Goal: Transaction & Acquisition: Purchase product/service

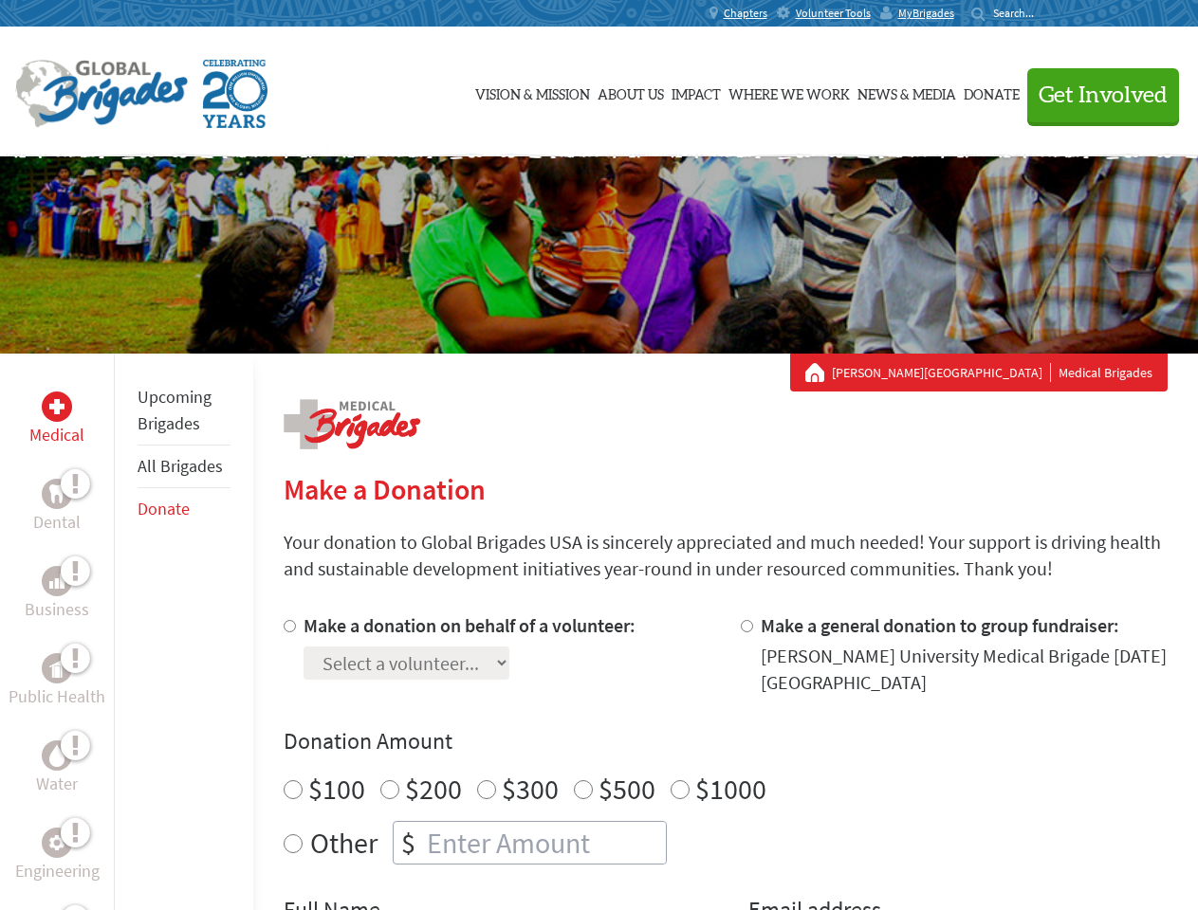
click at [1047, 13] on div "Search for:" at bounding box center [1009, 13] width 76 height 15
click at [1094, 95] on span "Get Involved" at bounding box center [1102, 95] width 129 height 23
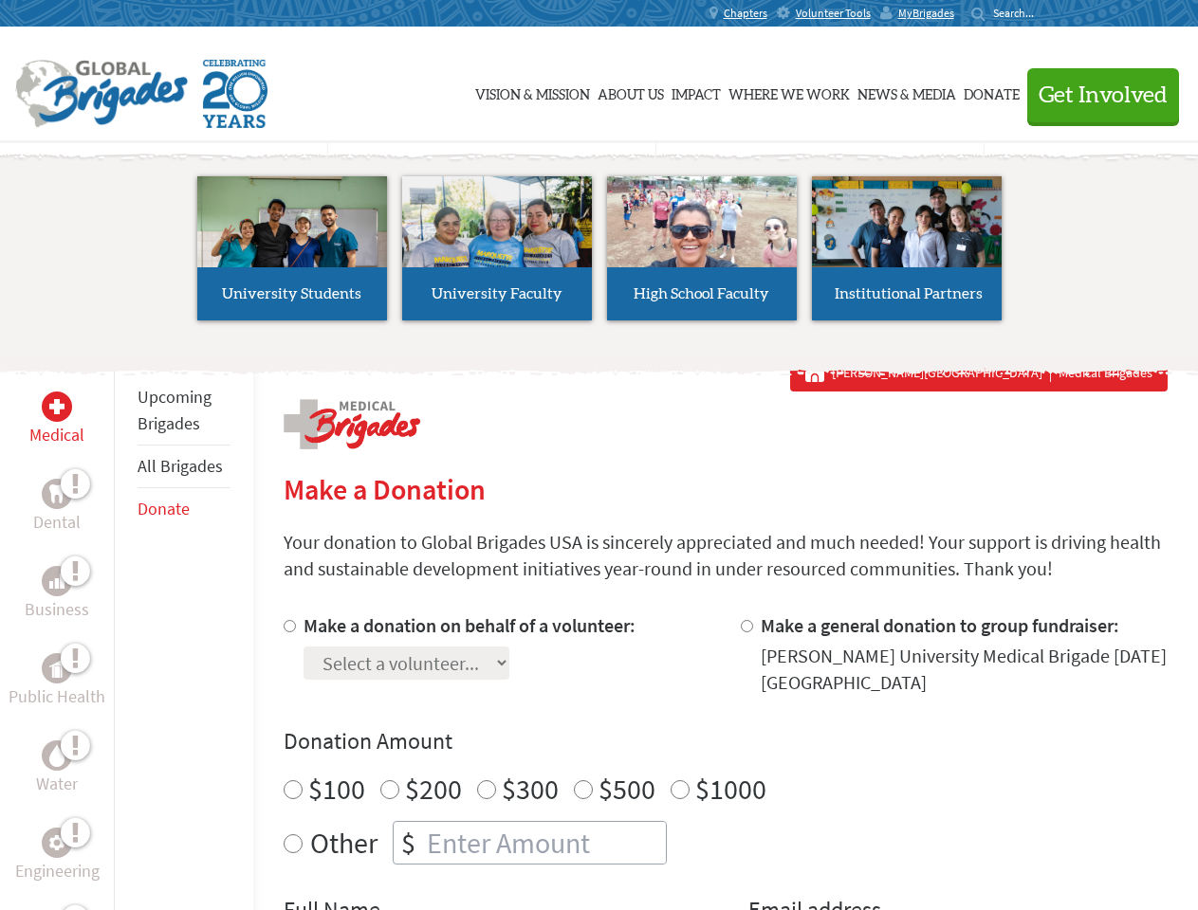
click at [125, 631] on div "Upcoming Brigades All Brigades Donate" at bounding box center [183, 809] width 139 height 910
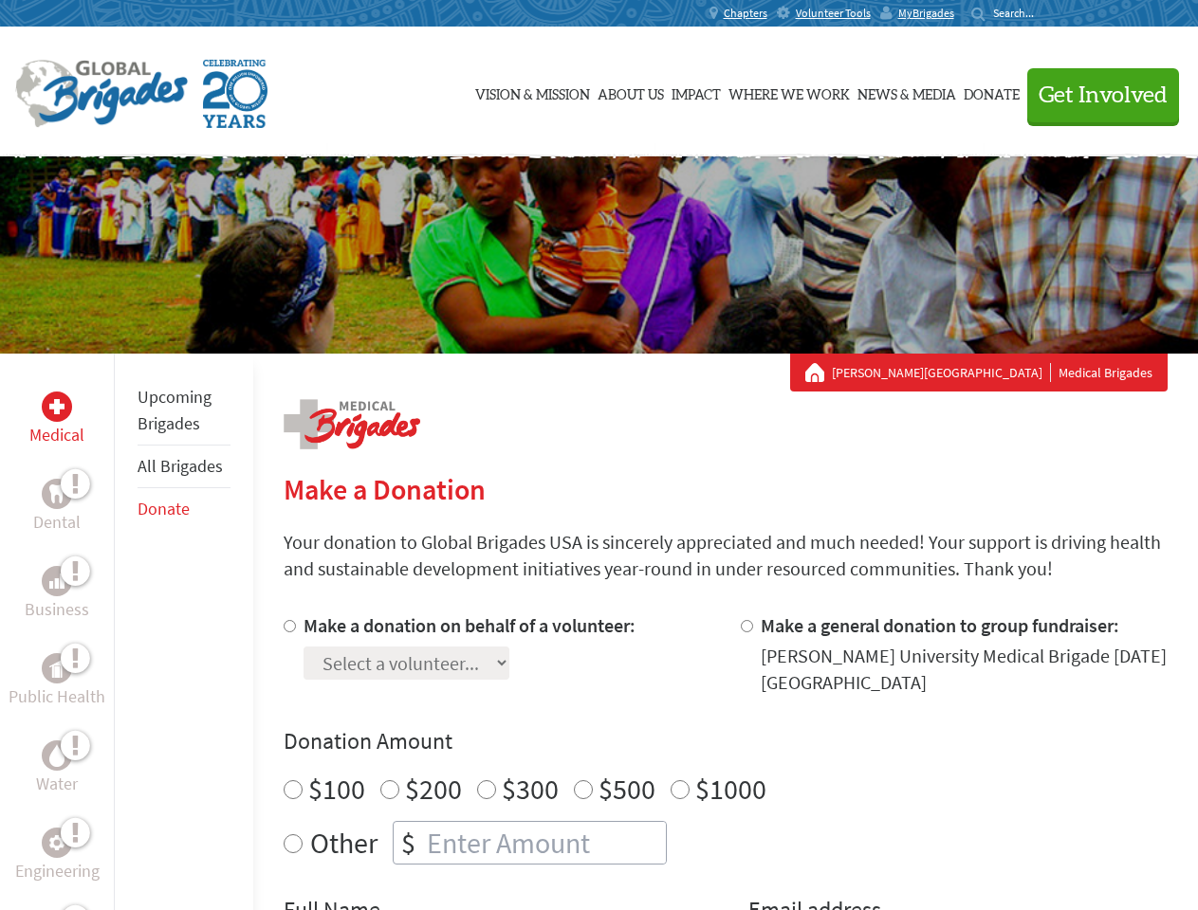
click at [724, 761] on div "Donation Amount $100 $200 $300 $500 $1000 Other $" at bounding box center [726, 795] width 884 height 138
click at [287, 626] on input "Make a donation on behalf of a volunteer:" at bounding box center [290, 626] width 12 height 12
radio input "true"
click at [745, 626] on input "Make a general donation to group fundraiser:" at bounding box center [747, 626] width 12 height 12
radio input "true"
